Goal: Task Accomplishment & Management: Manage account settings

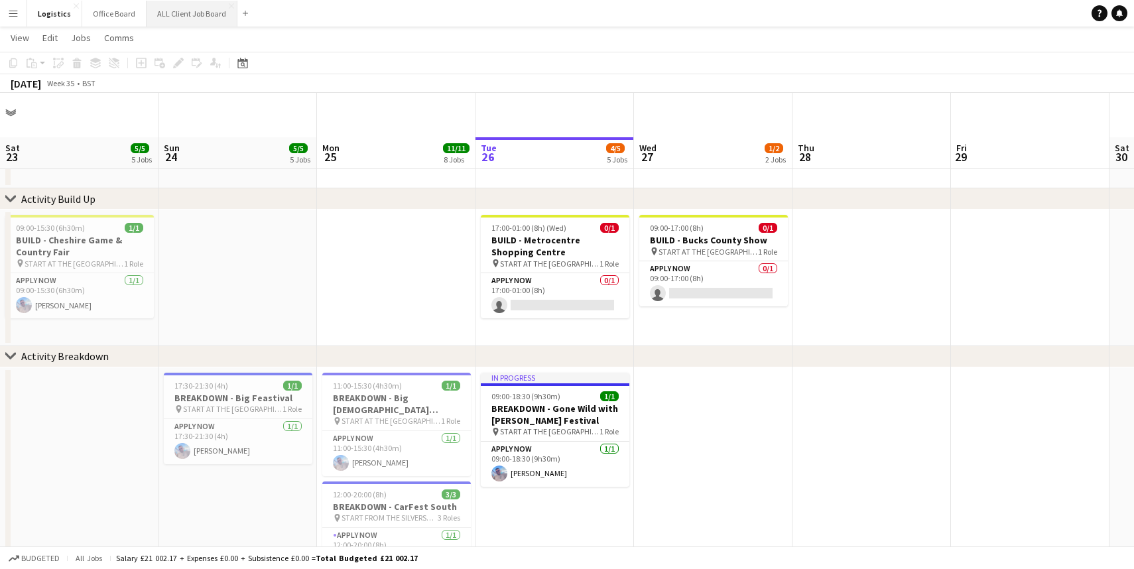
scroll to position [1, 0]
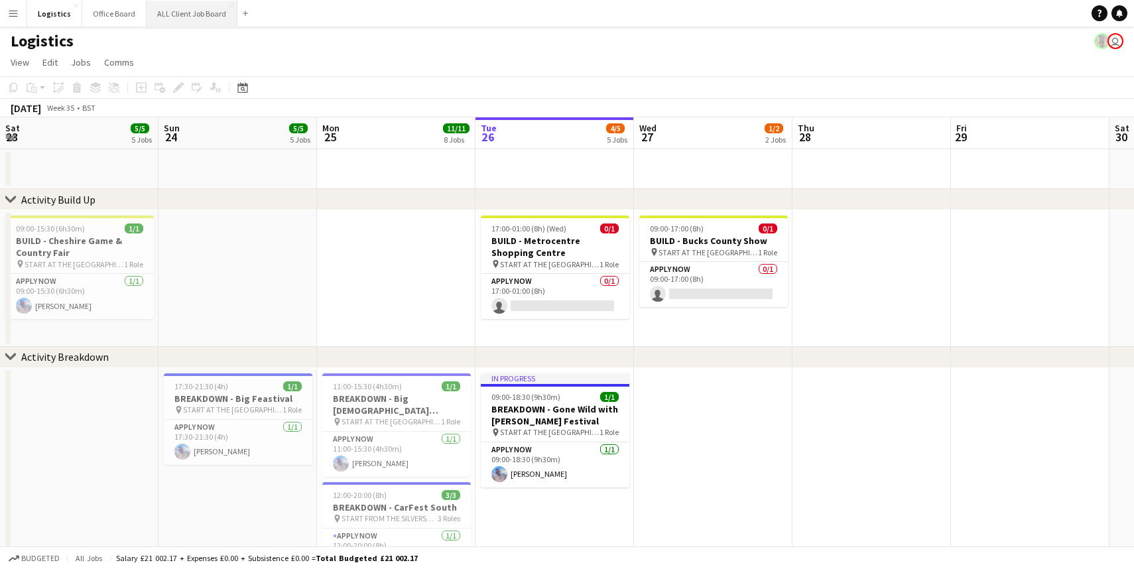
click at [176, 12] on button "ALL Client Job Board Close" at bounding box center [191, 14] width 91 height 26
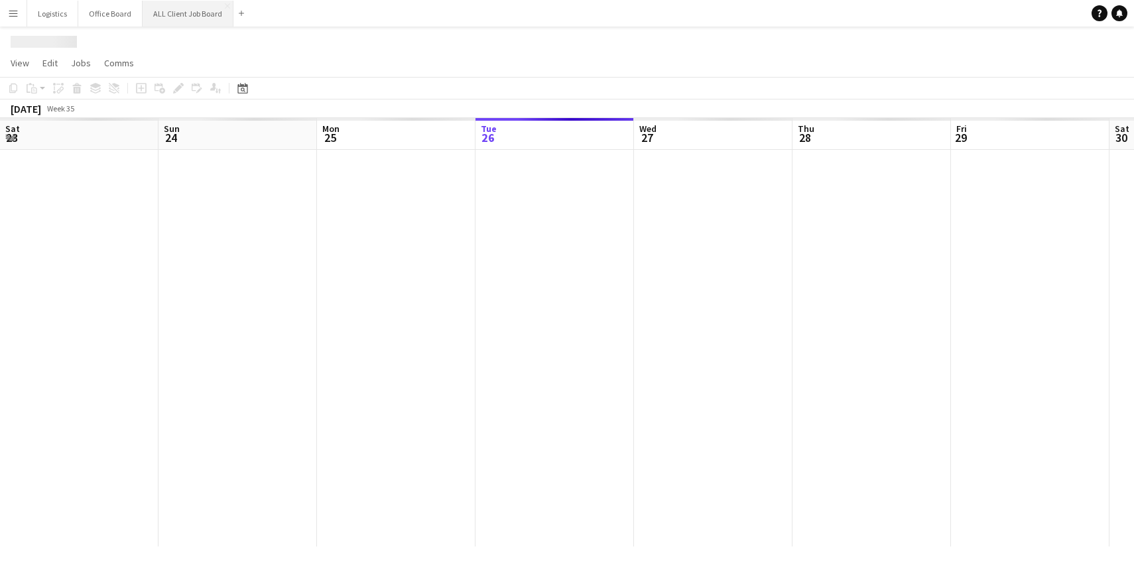
scroll to position [0, 317]
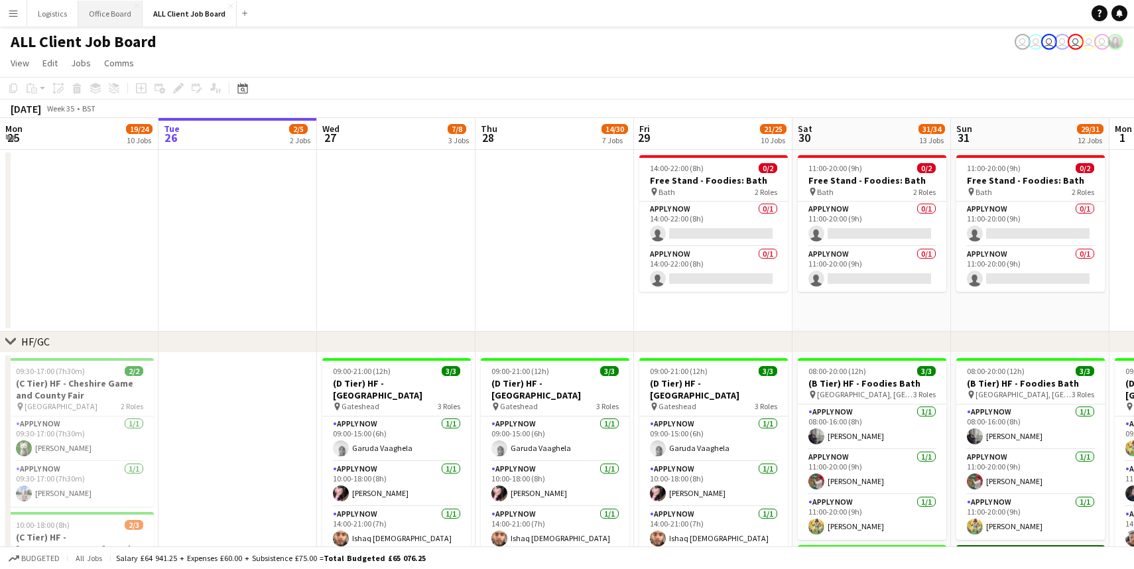
click at [101, 17] on button "Office Board Close" at bounding box center [110, 14] width 64 height 26
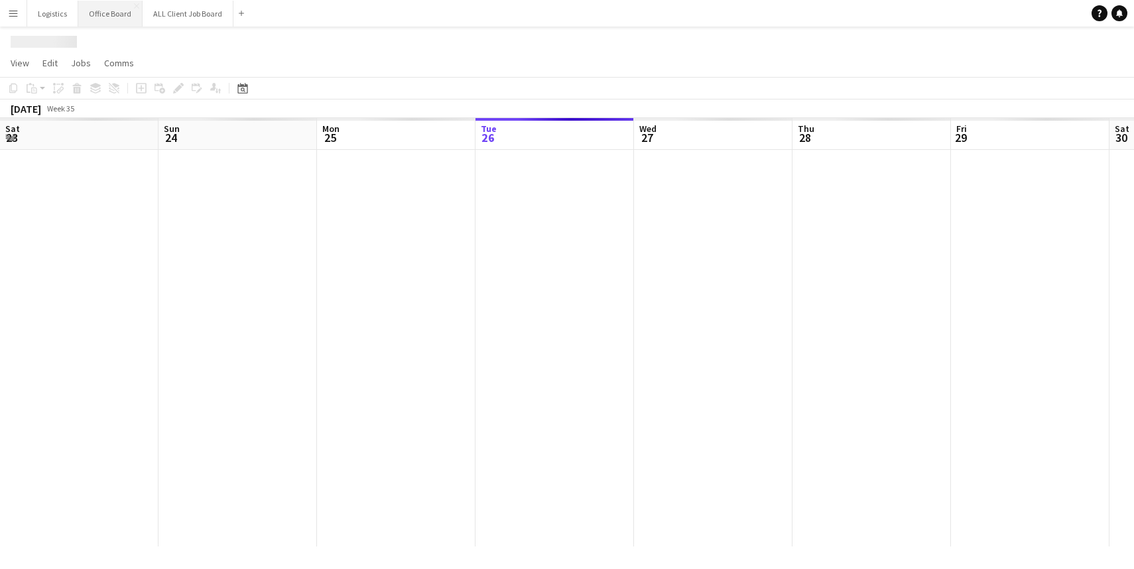
scroll to position [0, 317]
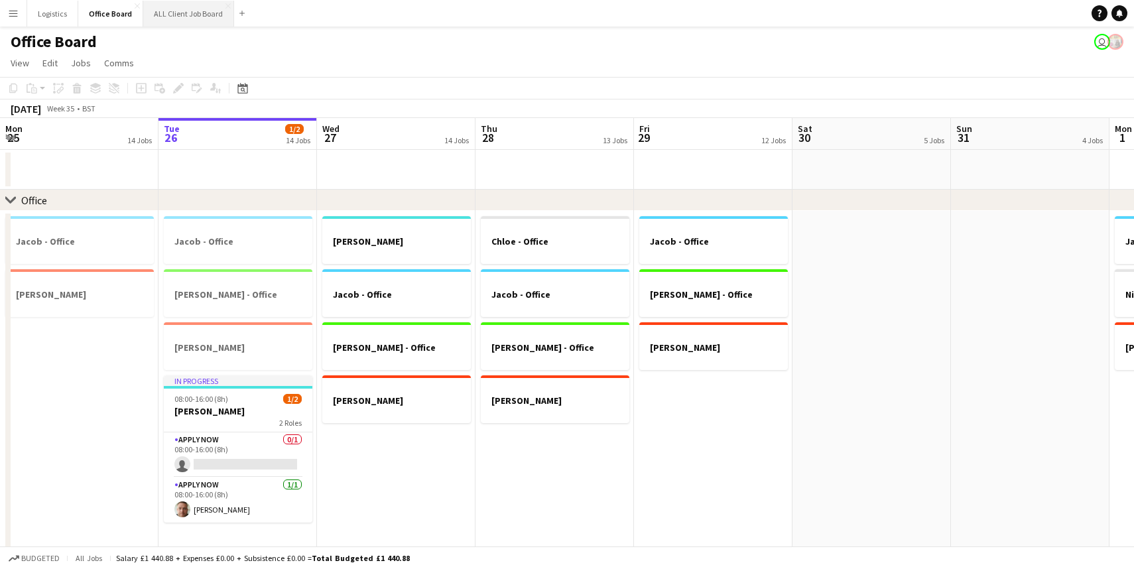
click at [166, 15] on button "ALL Client Job Board Close" at bounding box center [188, 14] width 91 height 26
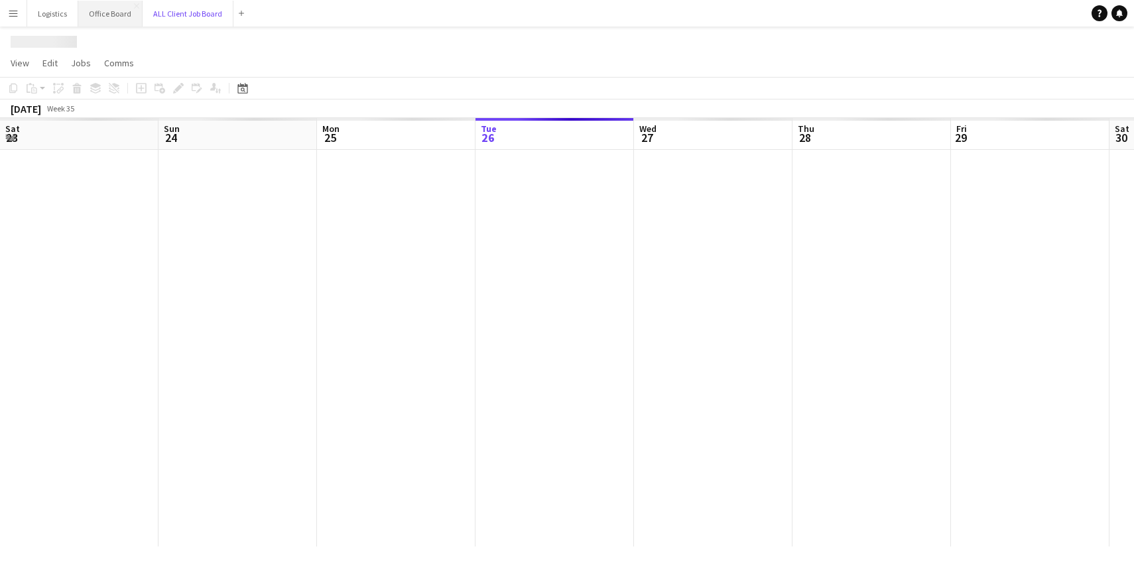
scroll to position [0, 317]
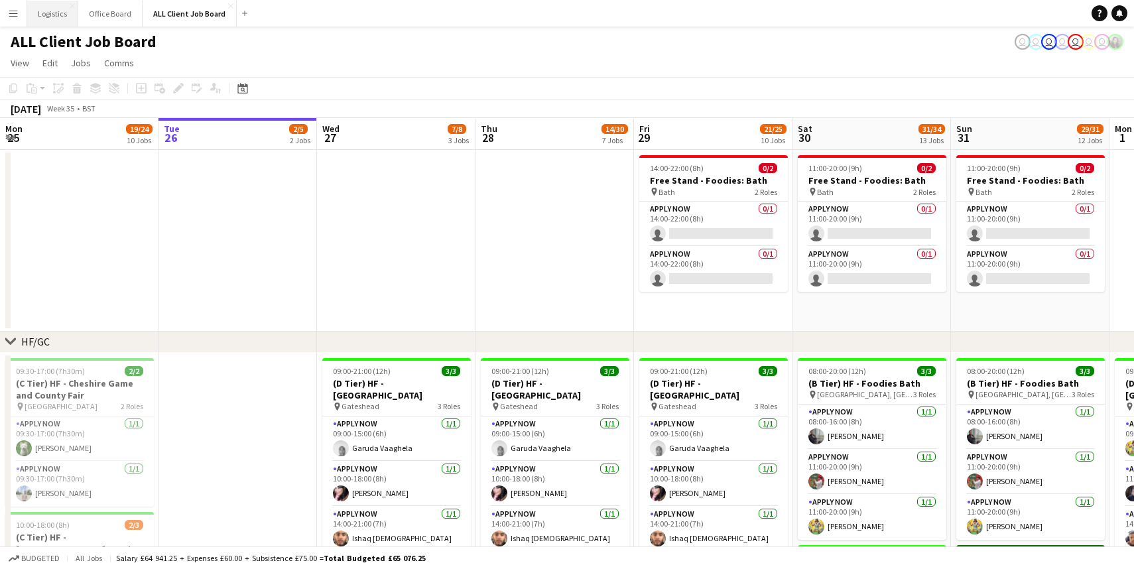
click at [52, 16] on button "Logistics Close" at bounding box center [52, 14] width 51 height 26
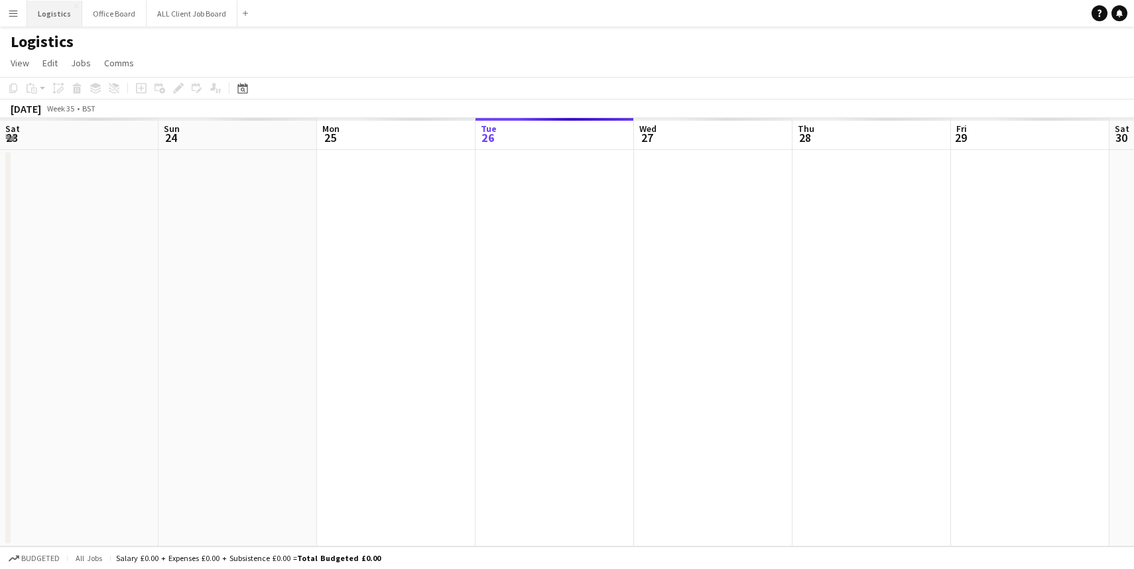
scroll to position [0, 317]
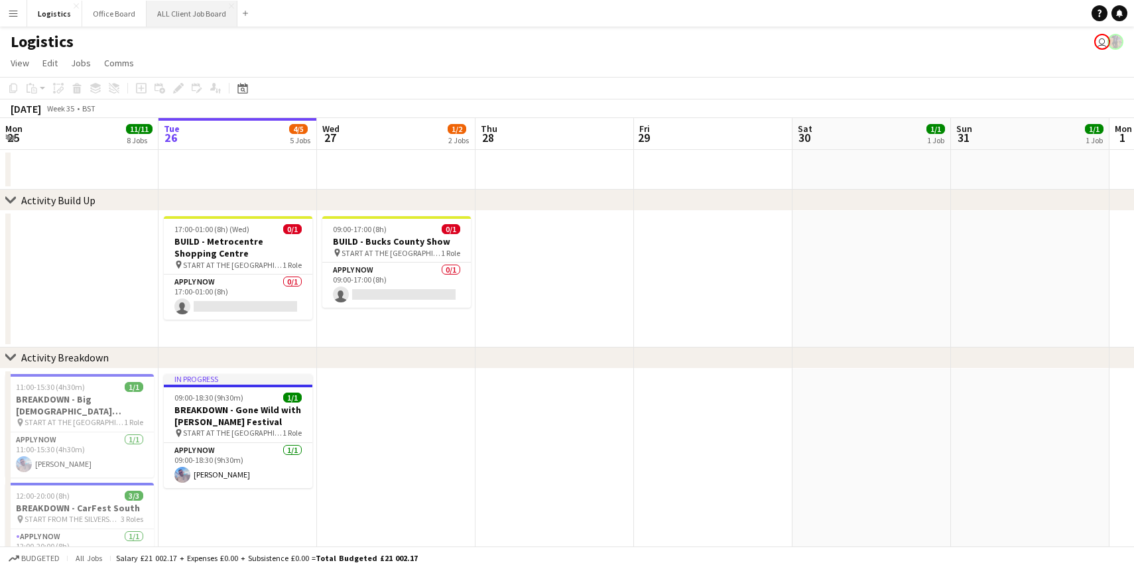
click at [182, 11] on button "ALL Client Job Board Close" at bounding box center [191, 14] width 91 height 26
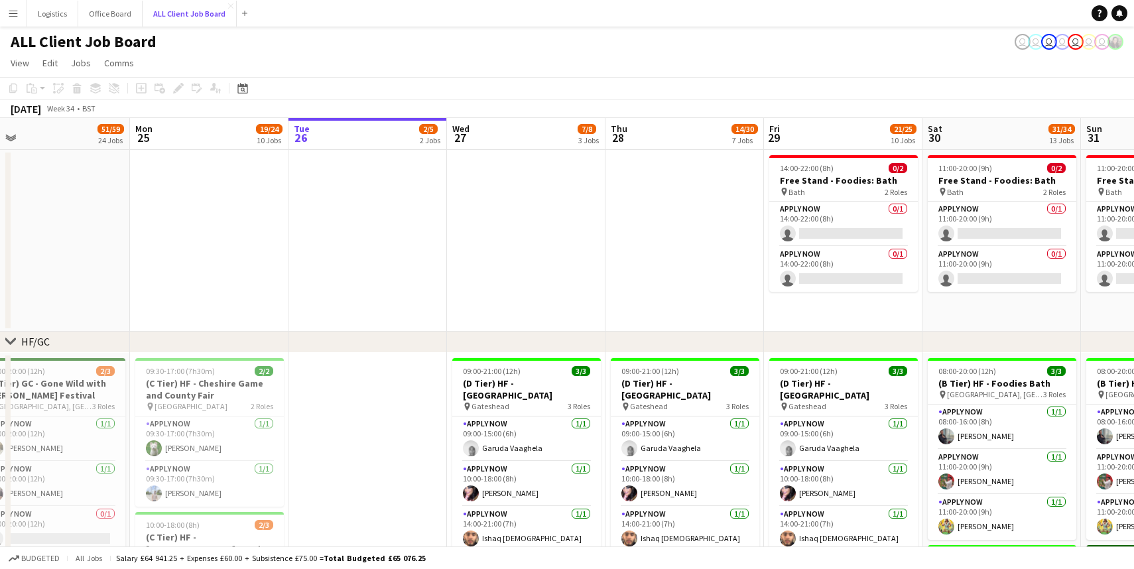
scroll to position [0, 294]
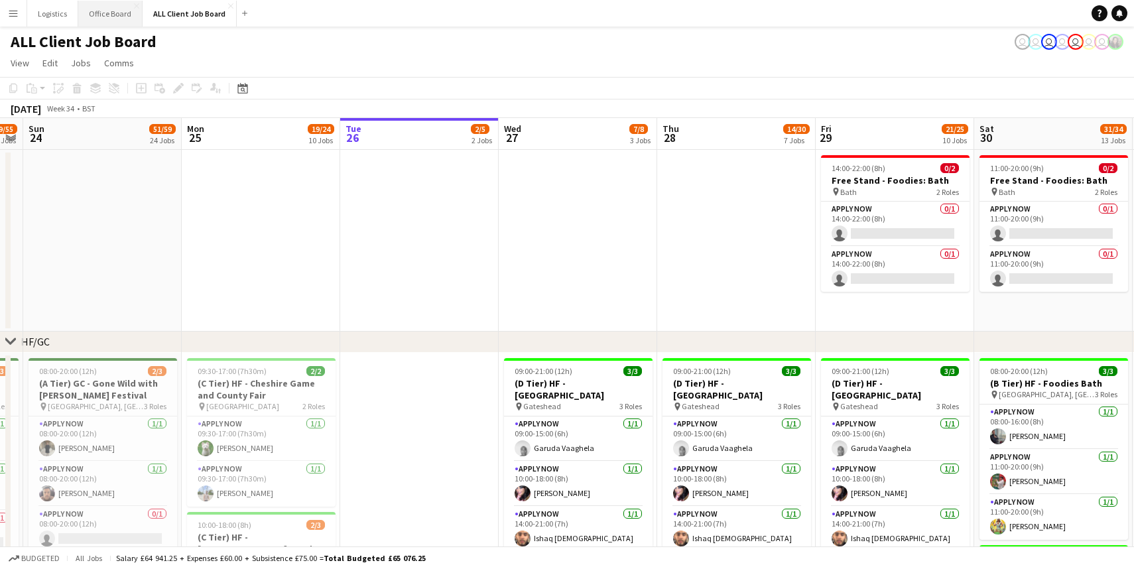
click at [100, 15] on button "Office Board Close" at bounding box center [110, 14] width 64 height 26
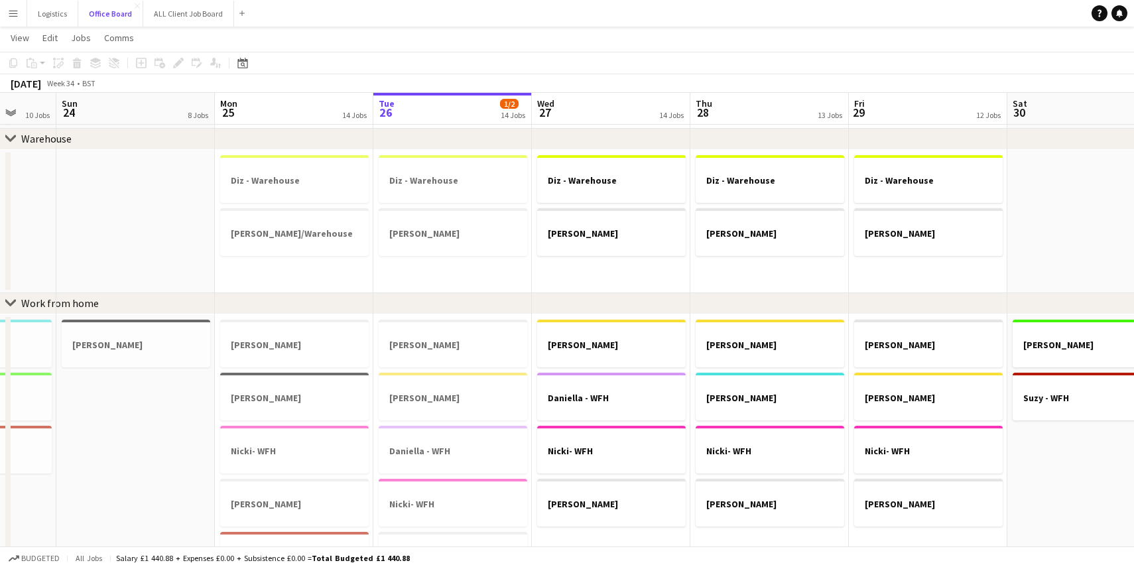
scroll to position [614, 0]
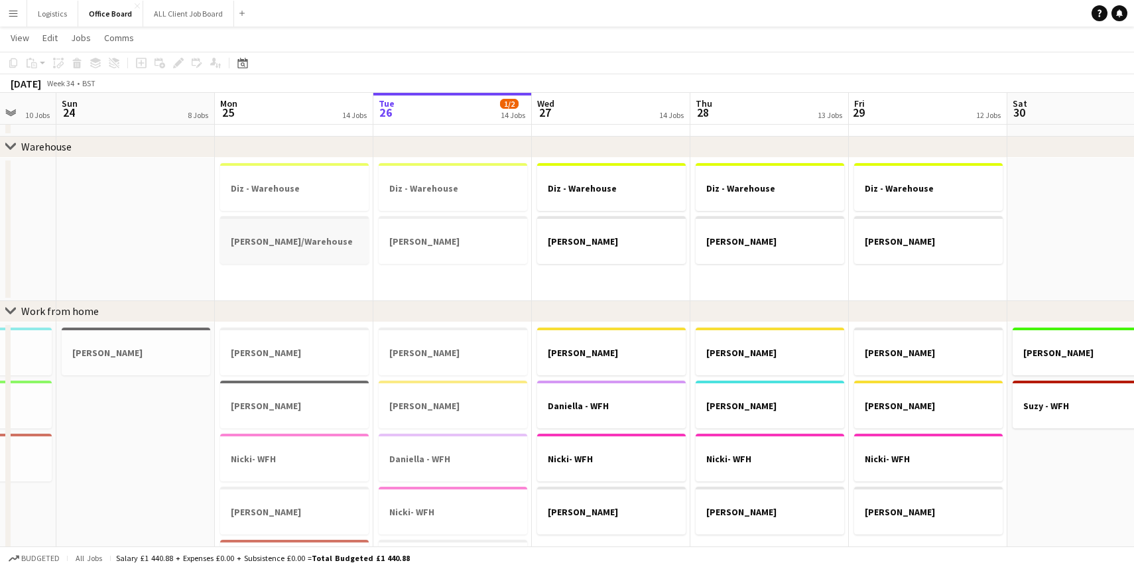
click at [280, 241] on h3 "[PERSON_NAME]/Warehouse" at bounding box center [294, 241] width 148 height 12
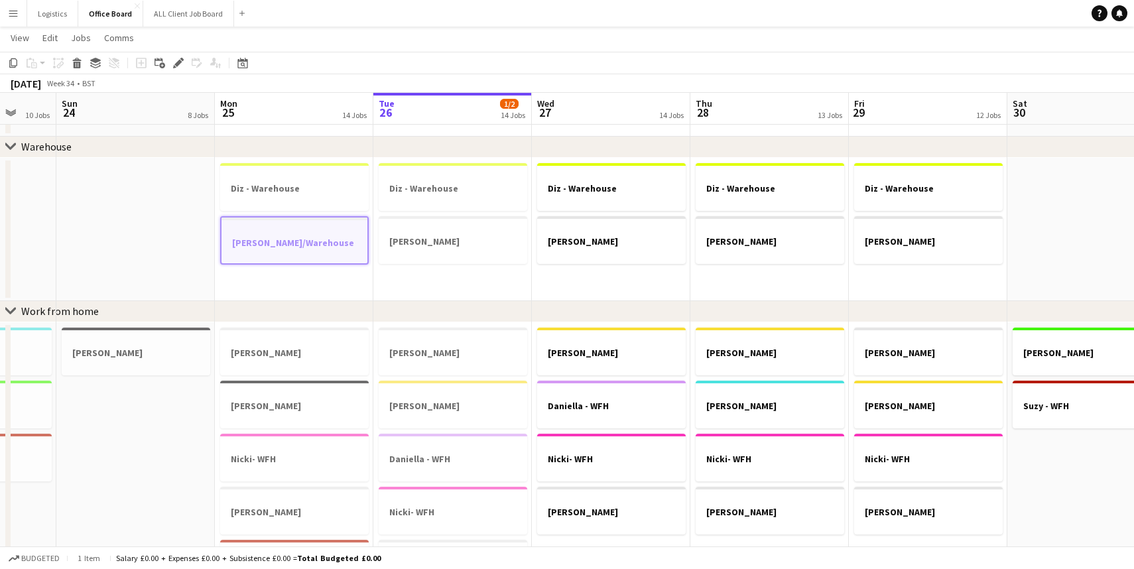
click at [280, 241] on h3 "[PERSON_NAME]/Warehouse" at bounding box center [294, 243] width 146 height 12
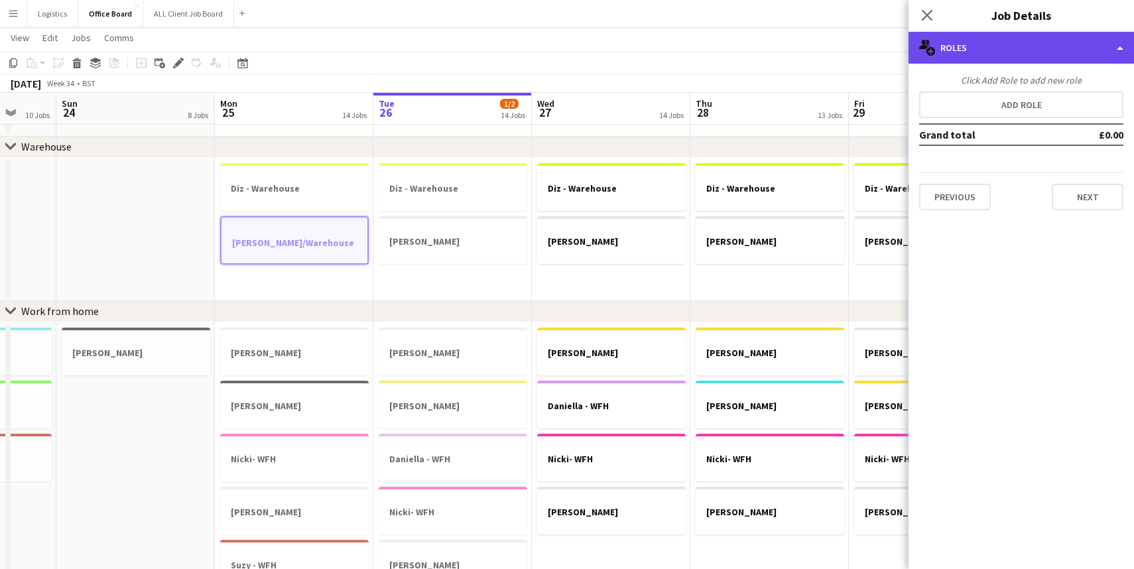
click at [1120, 47] on div "multiple-users-add Roles" at bounding box center [1020, 48] width 225 height 32
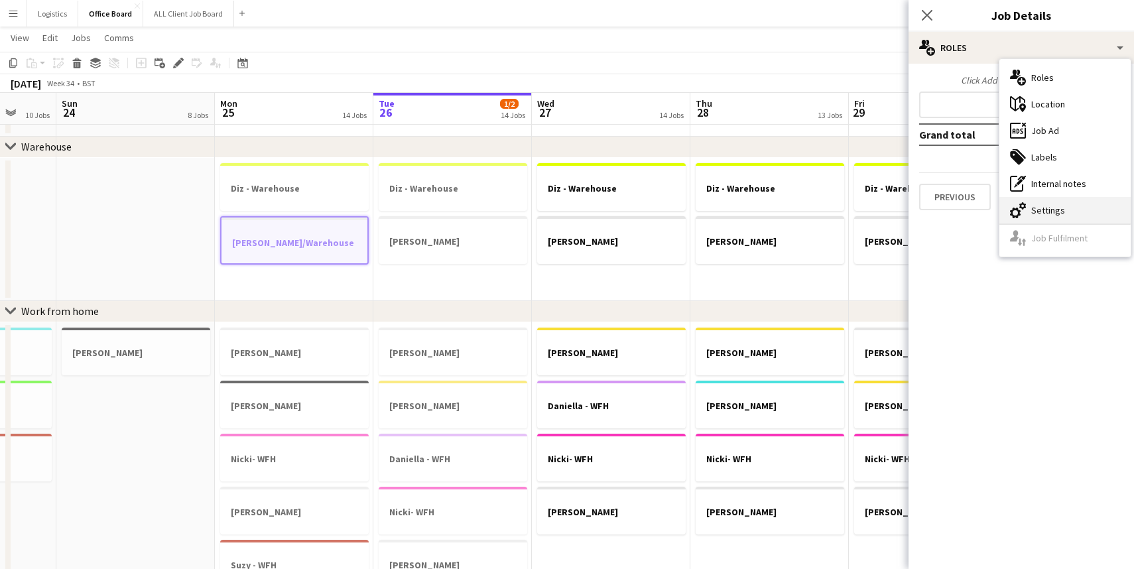
click at [1049, 201] on div "cog-double-3 Settings" at bounding box center [1064, 210] width 131 height 27
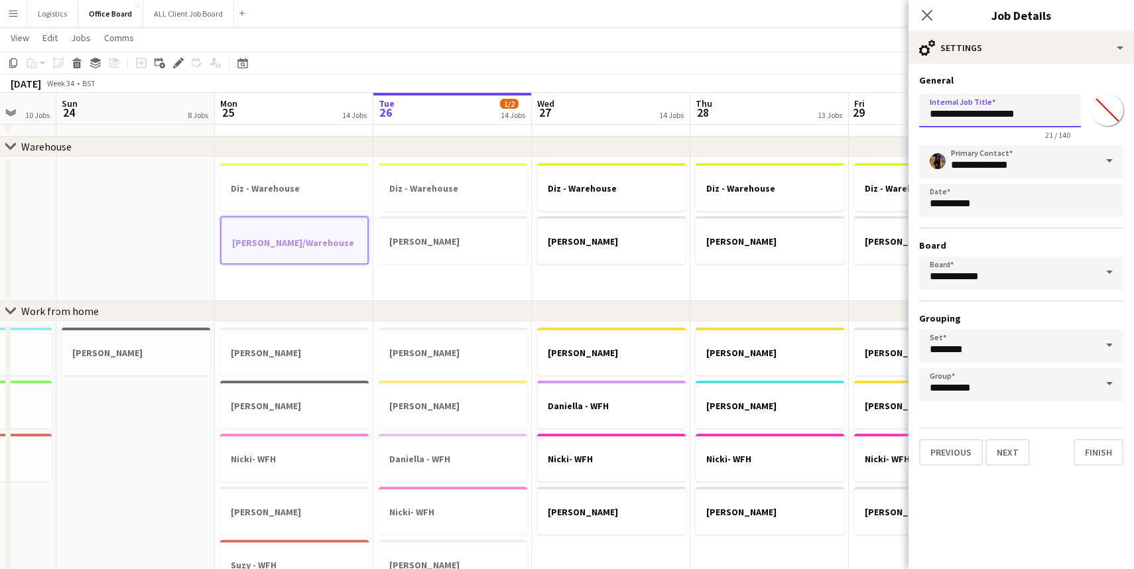
click at [982, 114] on input "**********" at bounding box center [1000, 110] width 162 height 33
type input "**********"
click at [1097, 453] on button "Finish" at bounding box center [1098, 452] width 50 height 27
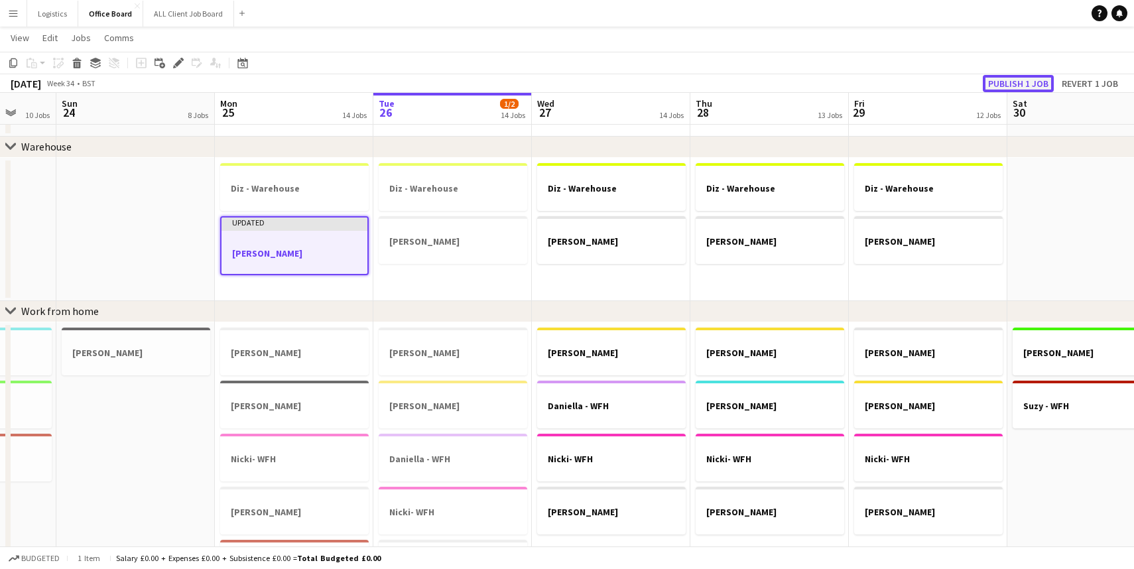
click at [1020, 88] on button "Publish 1 job" at bounding box center [1017, 83] width 71 height 17
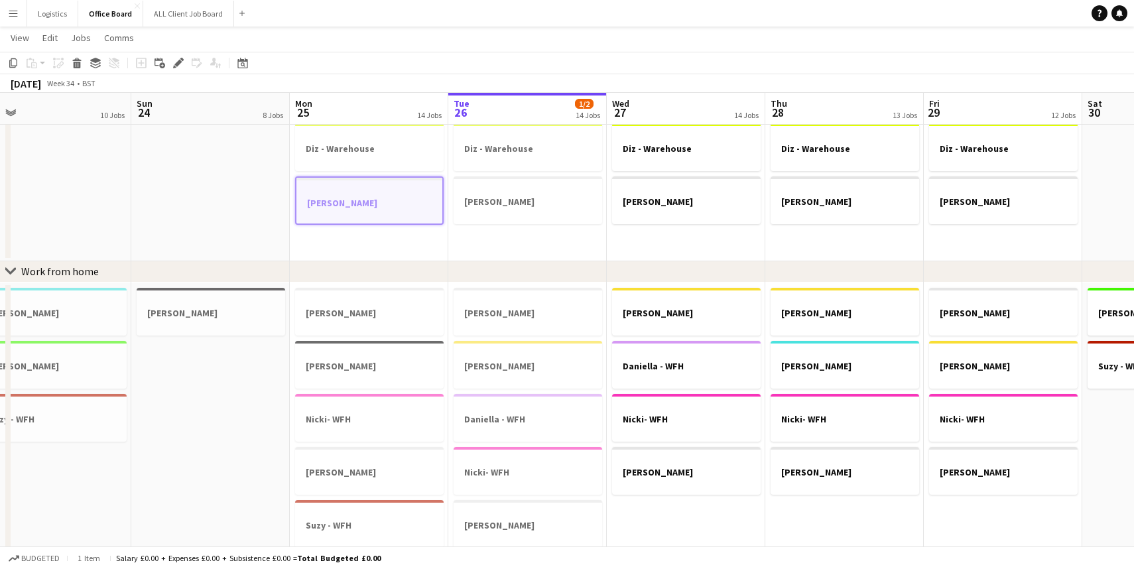
scroll to position [654, 0]
click at [262, 217] on app-date-cell at bounding box center [210, 188] width 158 height 143
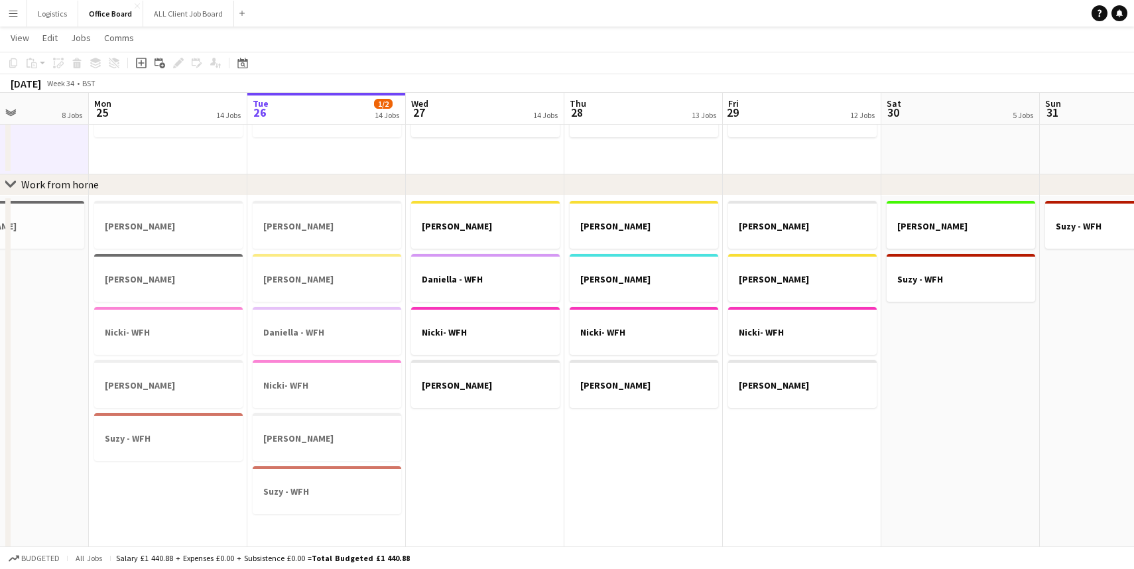
scroll to position [733, 0]
